Goal: Task Accomplishment & Management: Use online tool/utility

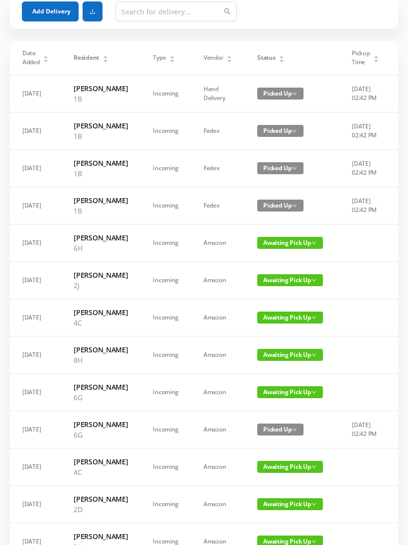
scroll to position [53, 0]
click at [271, 324] on span "Awaiting Pick Up" at bounding box center [290, 318] width 66 height 12
click at [270, 418] on link "Picked Up" at bounding box center [276, 421] width 65 height 16
click at [274, 361] on span "Awaiting Pick Up" at bounding box center [290, 355] width 66 height 12
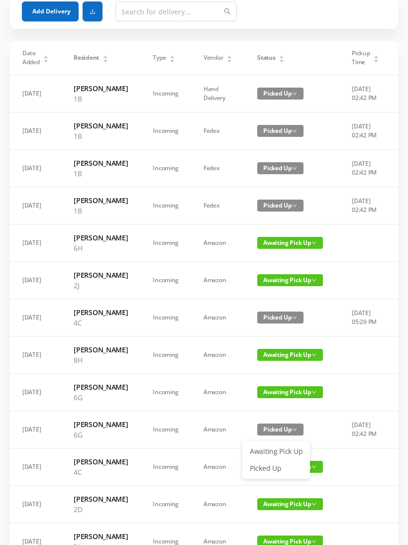
click at [264, 465] on link "Picked Up" at bounding box center [276, 469] width 65 height 16
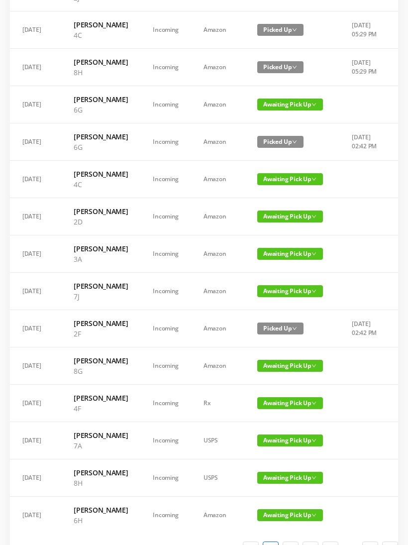
scroll to position [341, 0]
click at [276, 185] on span "Awaiting Pick Up" at bounding box center [290, 179] width 66 height 12
click at [272, 325] on link "Picked Up" at bounding box center [276, 324] width 65 height 16
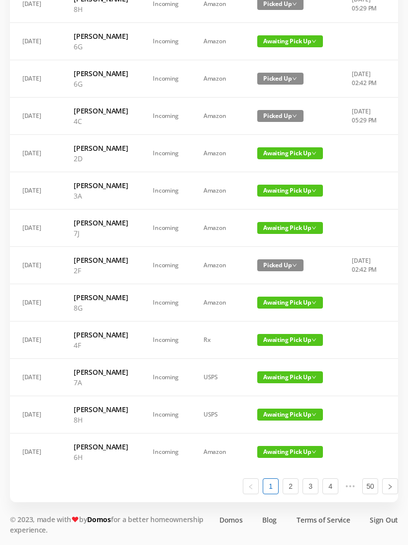
scroll to position [533, 0]
click at [275, 346] on span "Awaiting Pick Up" at bounding box center [290, 340] width 66 height 12
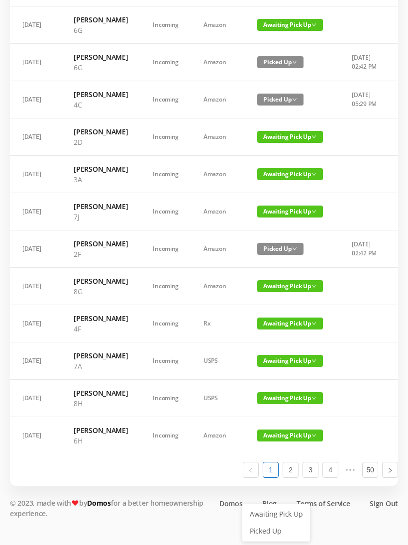
click at [272, 523] on link "Picked Up" at bounding box center [276, 531] width 65 height 16
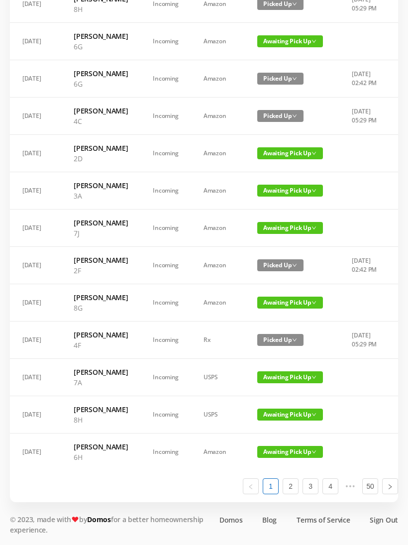
click at [281, 421] on span "Awaiting Pick Up" at bounding box center [290, 415] width 66 height 12
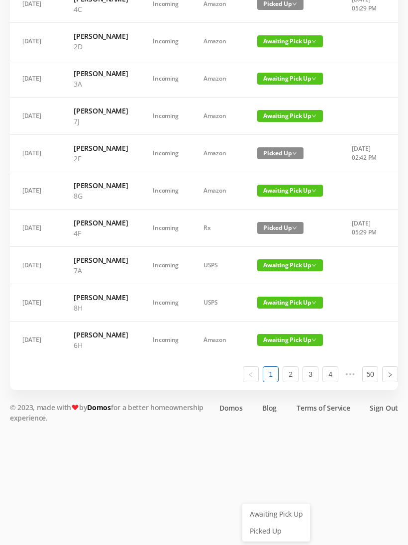
click at [274, 523] on link "Picked Up" at bounding box center [276, 531] width 65 height 16
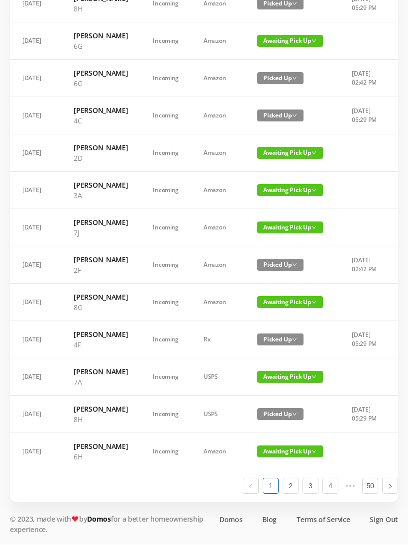
scroll to position [595, 0]
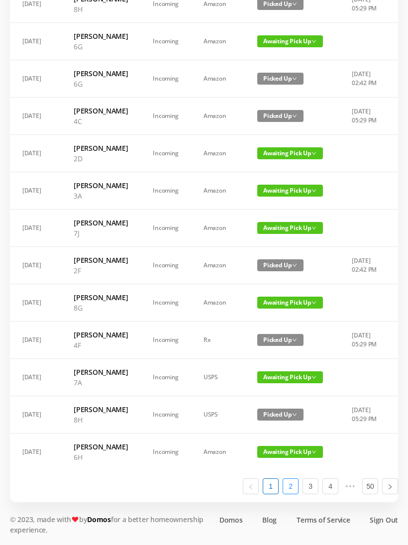
click at [291, 494] on link "2" at bounding box center [290, 486] width 15 height 15
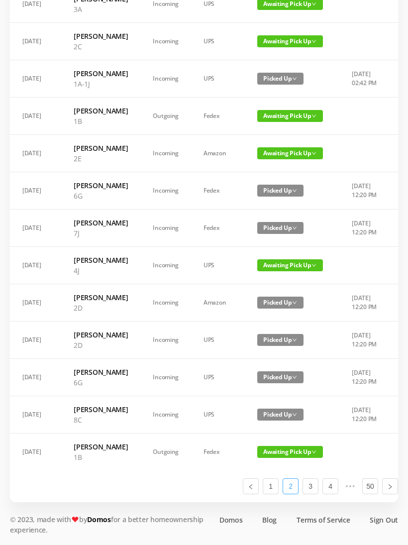
scroll to position [451, 0]
click at [278, 159] on span "Awaiting Pick Up" at bounding box center [290, 153] width 66 height 12
click at [275, 254] on link "Picked Up" at bounding box center [284, 262] width 65 height 16
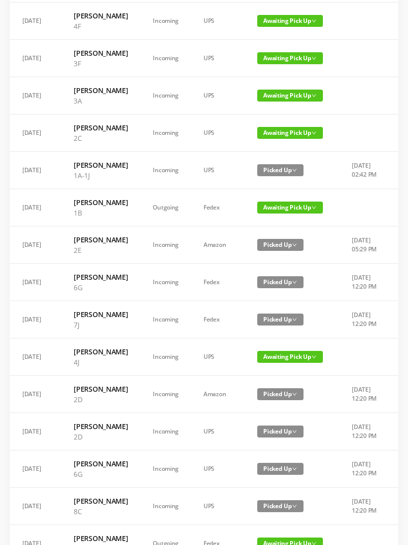
scroll to position [311, 0]
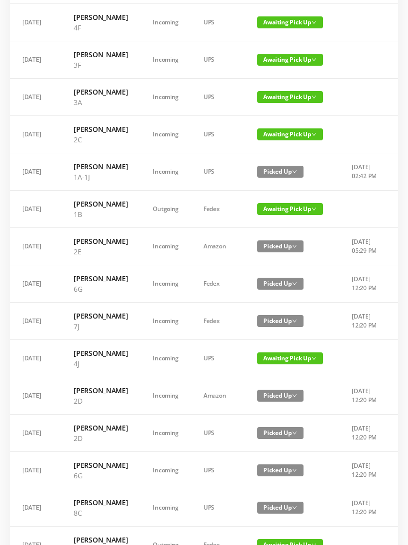
click at [280, 28] on span "Awaiting Pick Up" at bounding box center [290, 22] width 66 height 12
click at [279, 118] on link "Picked Up" at bounding box center [284, 115] width 65 height 16
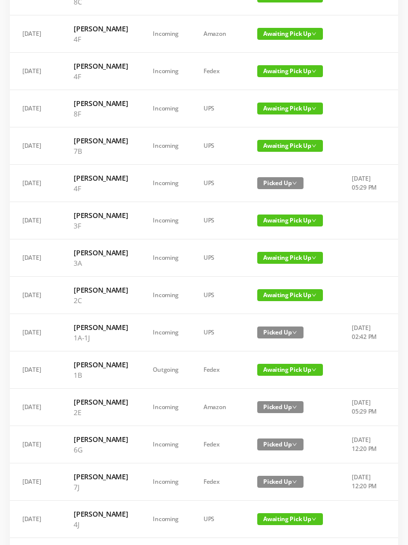
scroll to position [150, 0]
click at [273, 77] on span "Awaiting Pick Up" at bounding box center [290, 71] width 66 height 12
click at [278, 133] on link "Picked Up" at bounding box center [284, 132] width 65 height 16
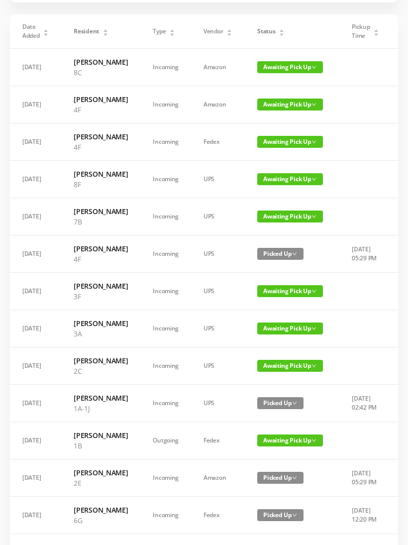
scroll to position [69, 0]
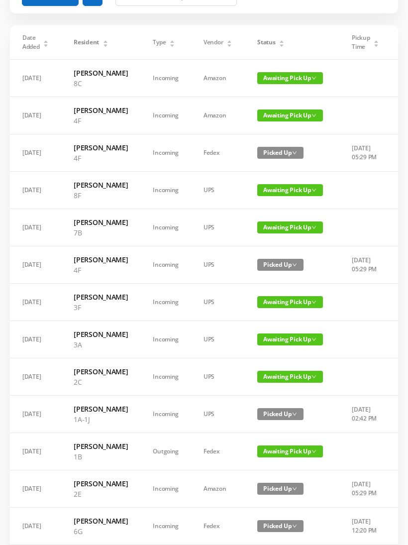
click at [282, 121] on span "Awaiting Pick Up" at bounding box center [290, 116] width 66 height 12
click at [281, 168] on link "Picked Up" at bounding box center [284, 166] width 65 height 16
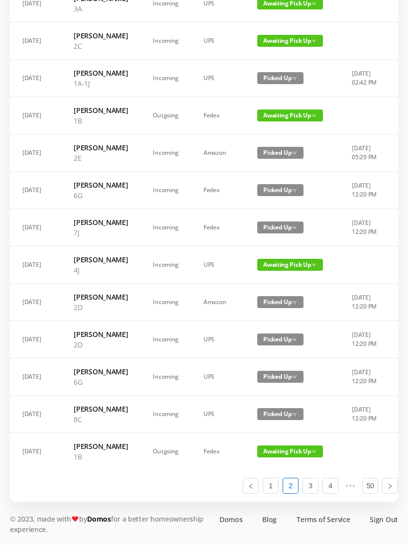
scroll to position [533, 0]
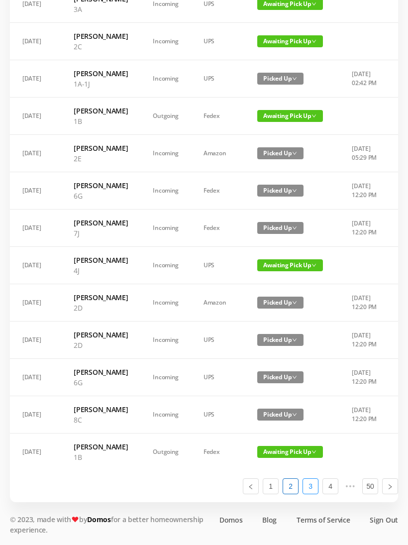
click at [312, 494] on link "3" at bounding box center [310, 486] width 15 height 15
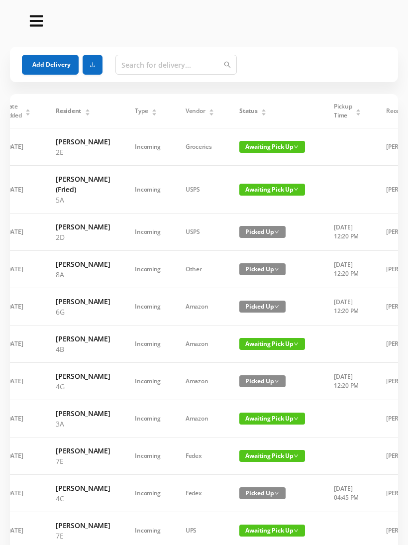
scroll to position [0, 16]
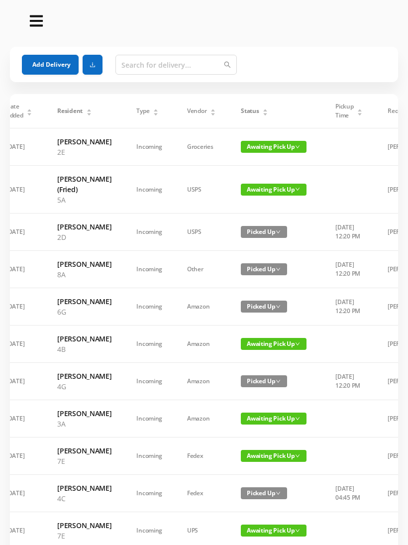
click at [265, 150] on span "Awaiting Pick Up" at bounding box center [274, 147] width 66 height 12
click at [255, 188] on link "Picked Up" at bounding box center [260, 187] width 65 height 16
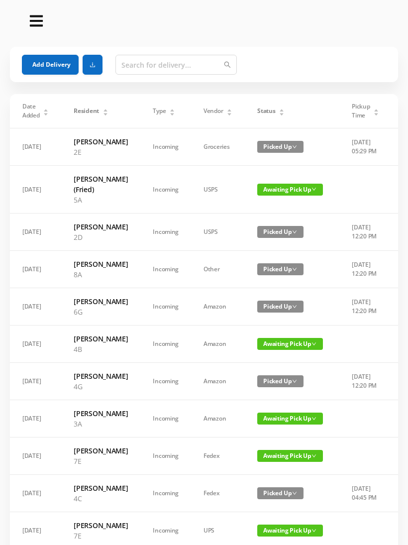
scroll to position [0, 0]
click at [288, 196] on span "Awaiting Pick Up" at bounding box center [290, 190] width 66 height 12
click at [269, 238] on link "Picked Up" at bounding box center [276, 240] width 65 height 16
